Goal: Information Seeking & Learning: Check status

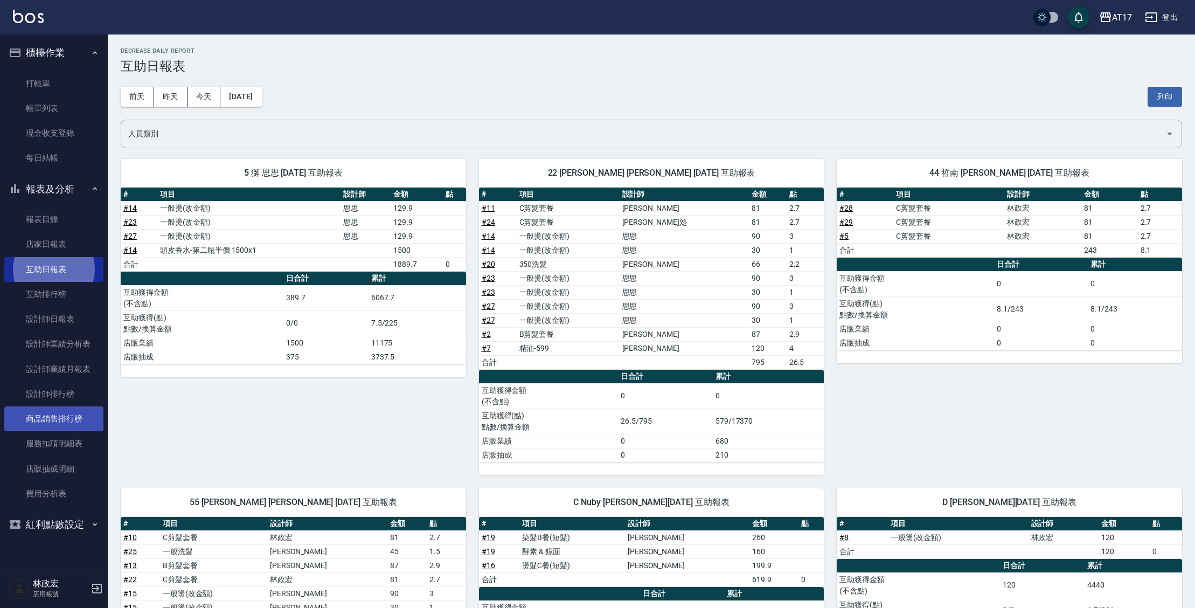
scroll to position [176, 0]
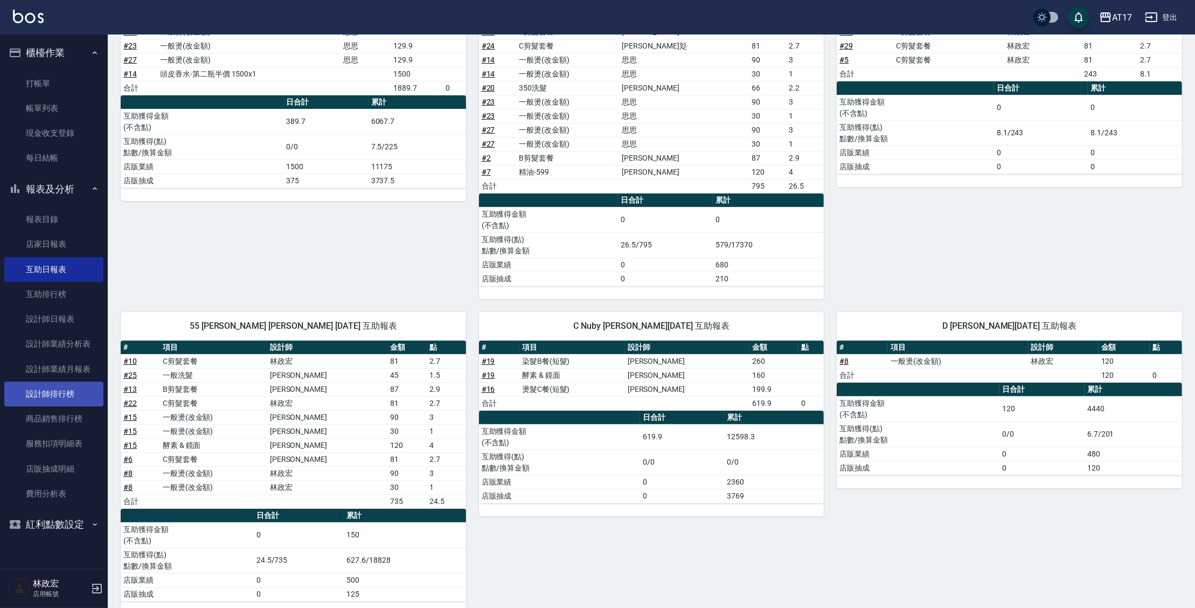
click at [63, 399] on link "設計師排行榜" at bounding box center [53, 394] width 99 height 25
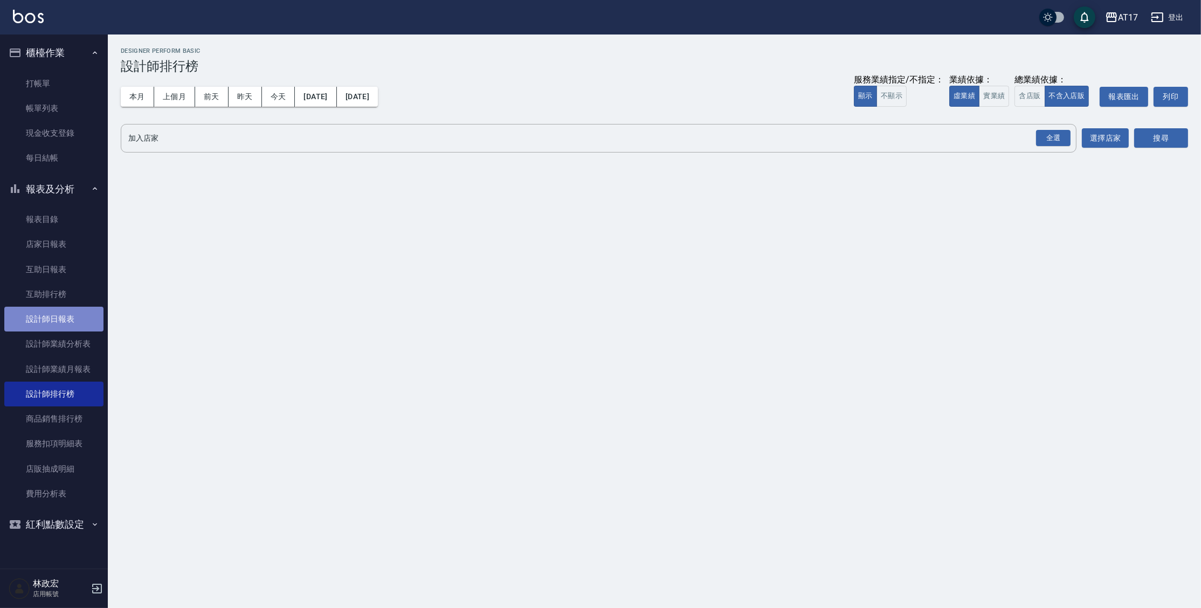
click at [69, 322] on link "設計師日報表" at bounding box center [53, 319] width 99 height 25
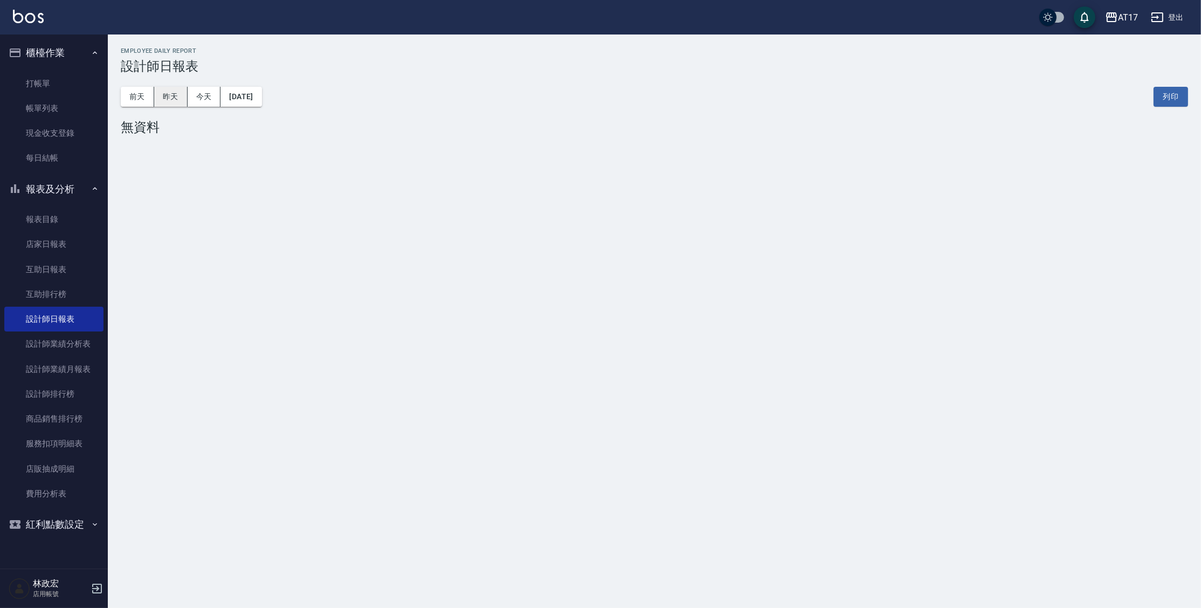
click at [181, 100] on button "昨天" at bounding box center [170, 97] width 33 height 20
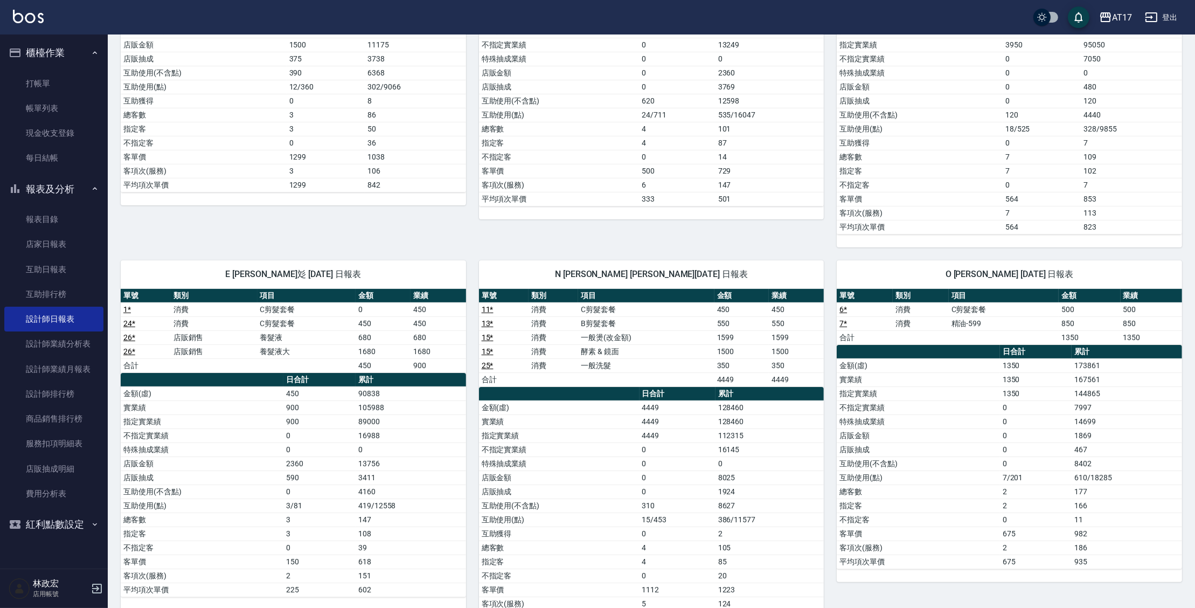
scroll to position [294, 0]
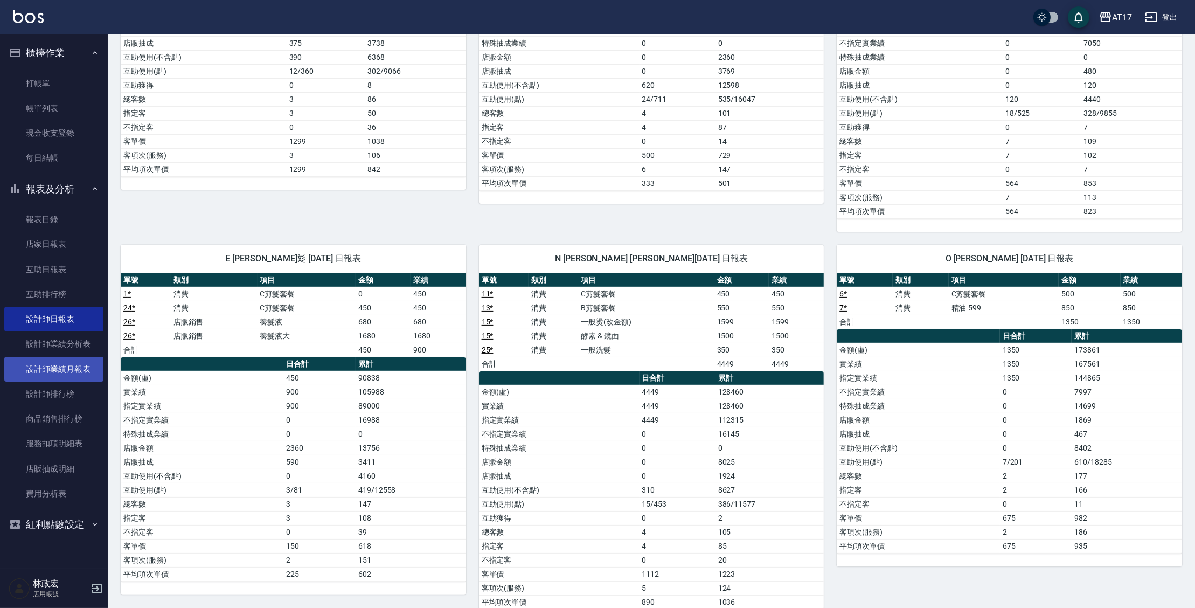
click at [78, 367] on link "設計師業績月報表" at bounding box center [53, 369] width 99 height 25
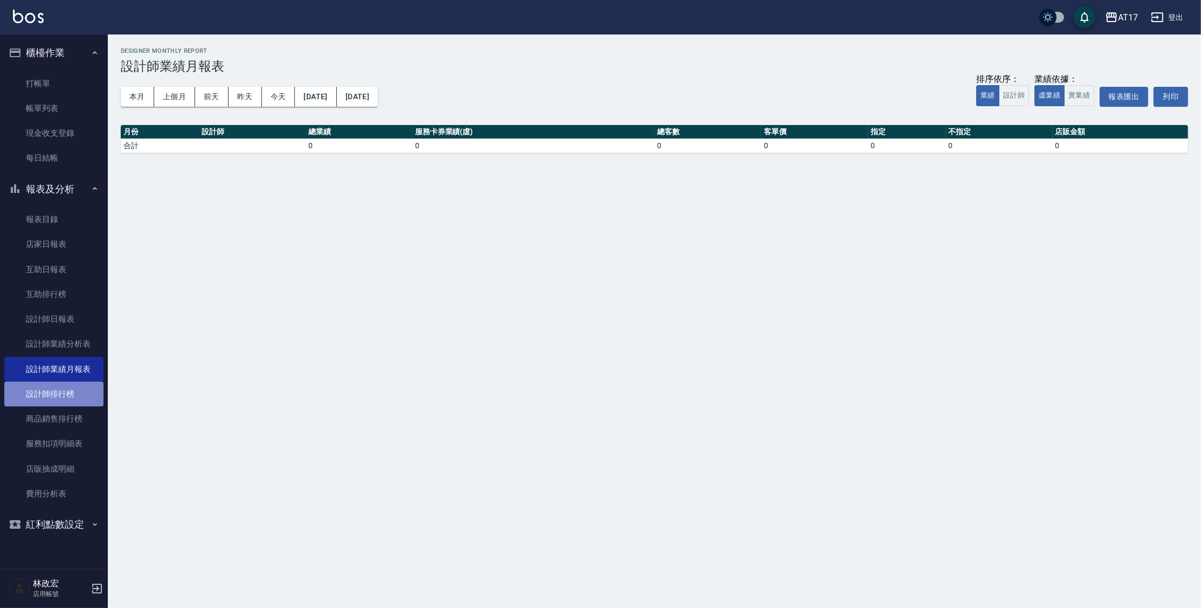
click at [75, 398] on link "設計師排行榜" at bounding box center [53, 394] width 99 height 25
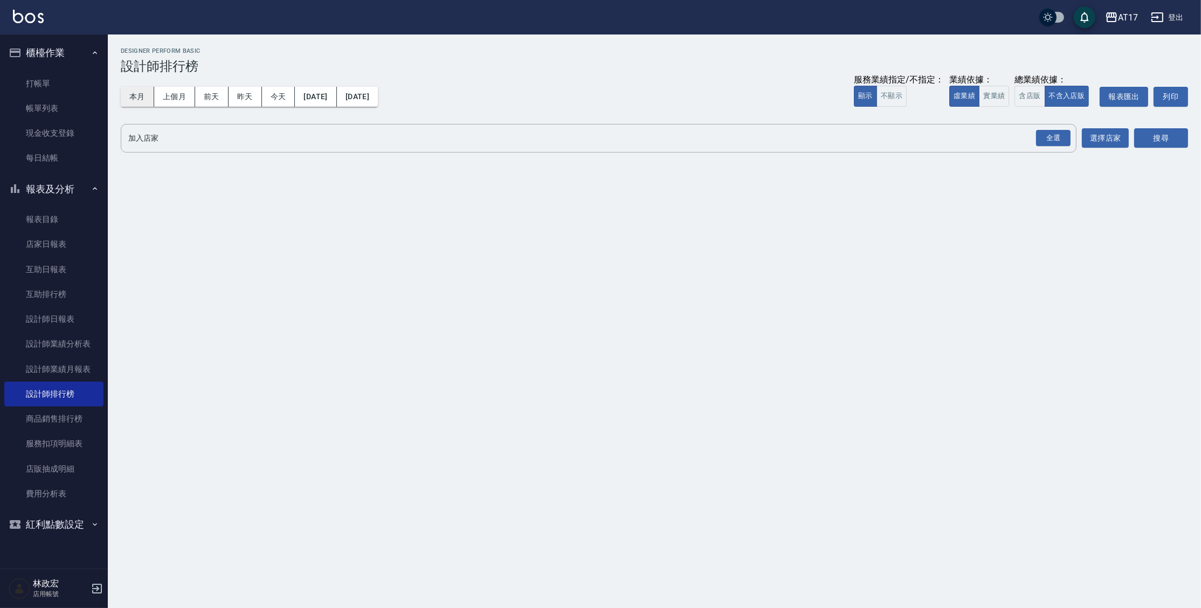
click at [134, 96] on button "本月" at bounding box center [137, 97] width 33 height 20
click at [1049, 135] on div "全選" at bounding box center [1053, 138] width 34 height 17
click at [1153, 136] on button "搜尋" at bounding box center [1161, 139] width 54 height 20
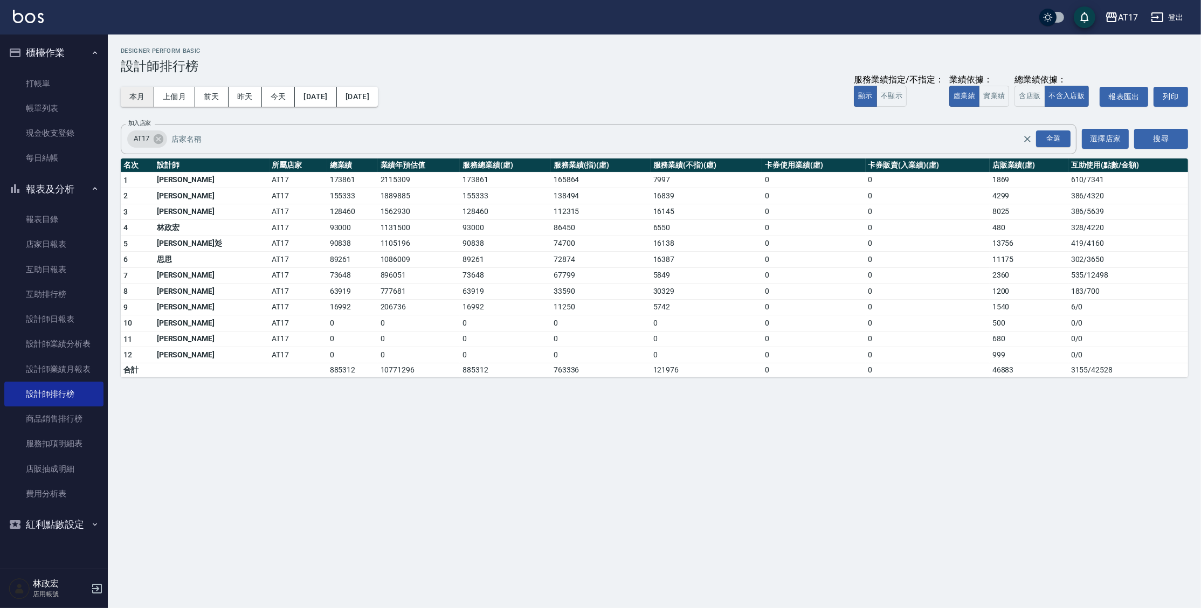
click at [148, 101] on button "本月" at bounding box center [137, 97] width 33 height 20
click at [997, 101] on button "實業績" at bounding box center [994, 96] width 30 height 21
click at [1059, 138] on div "全選" at bounding box center [1053, 138] width 34 height 17
click at [1173, 137] on button "搜尋" at bounding box center [1161, 139] width 54 height 20
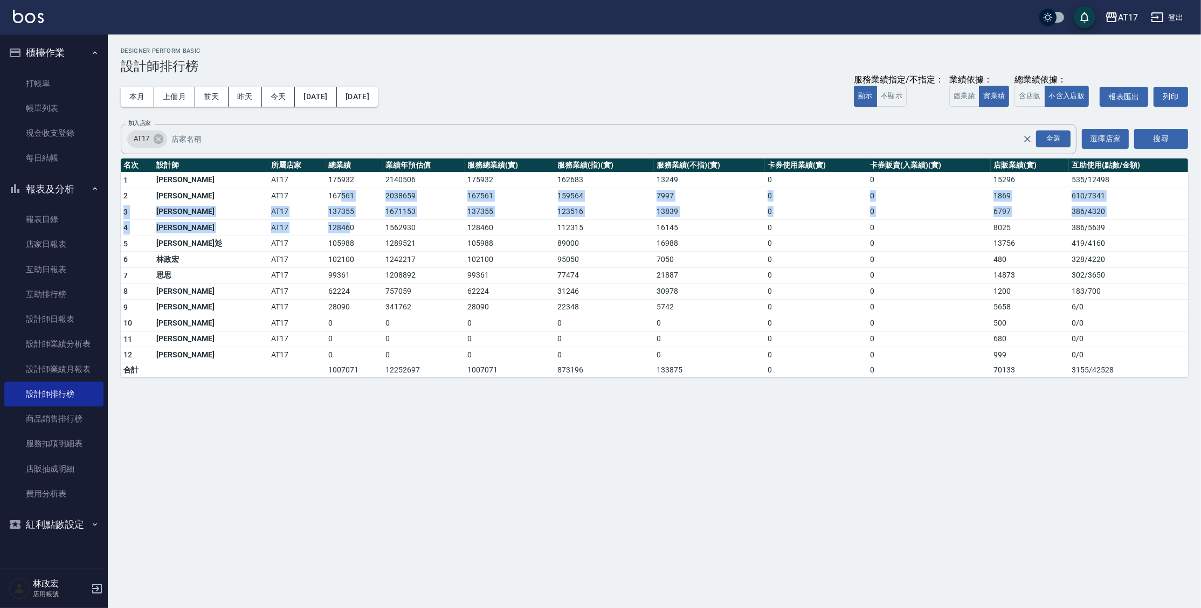
drag, startPoint x: 283, startPoint y: 196, endPoint x: 288, endPoint y: 230, distance: 34.4
click at [288, 230] on tbody "1 [PERSON_NAME]AT17 175932 2140506 175932 162683 13249 0 0 15296 535 / 12498 2 …" at bounding box center [654, 274] width 1067 height 205
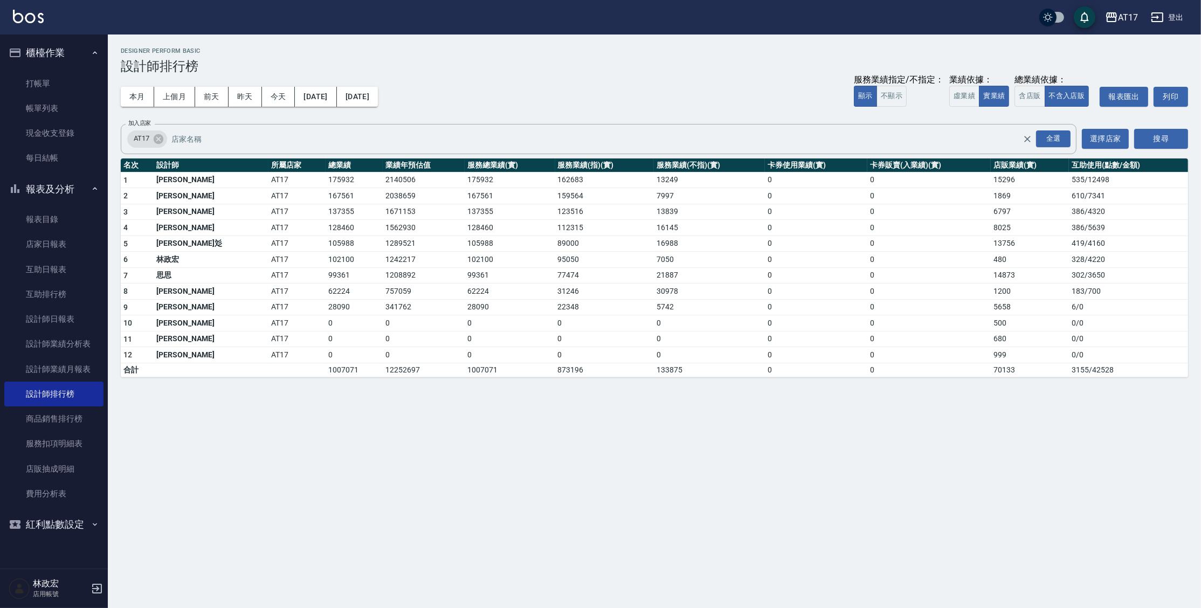
click at [326, 240] on td "105988" at bounding box center [354, 244] width 57 height 16
drag, startPoint x: 298, startPoint y: 227, endPoint x: 266, endPoint y: 229, distance: 31.8
click at [326, 229] on td "128460" at bounding box center [354, 228] width 57 height 16
drag, startPoint x: 272, startPoint y: 190, endPoint x: 276, endPoint y: 243, distance: 53.0
click at [273, 246] on tbody "1 [PERSON_NAME]AT17 175932 2140506 175932 162683 13249 0 0 15296 535 / 12498 2 …" at bounding box center [654, 274] width 1067 height 205
